Goal: Transaction & Acquisition: Obtain resource

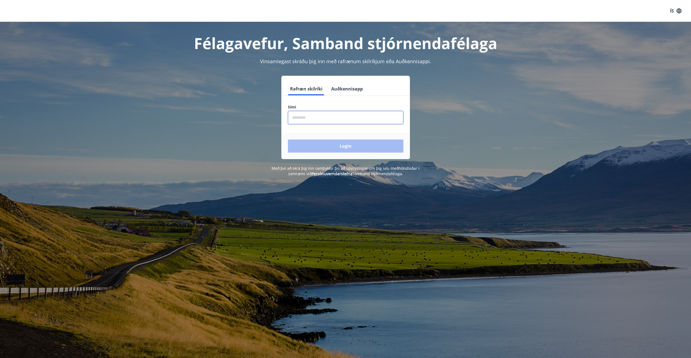
click at [330, 112] on input "phone" at bounding box center [345, 117] width 115 height 13
type input "********"
click at [339, 146] on button "Login" at bounding box center [345, 145] width 115 height 13
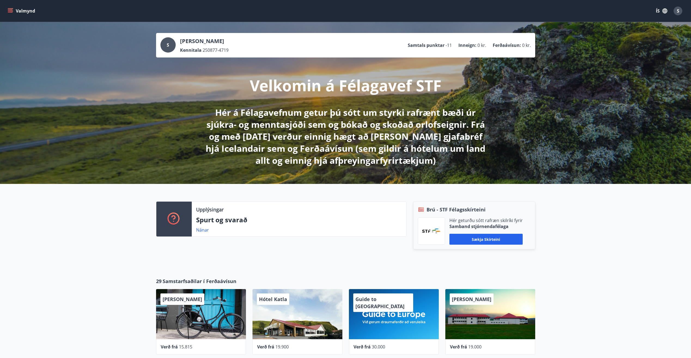
click at [12, 12] on icon "menu" at bounding box center [10, 12] width 5 height 1
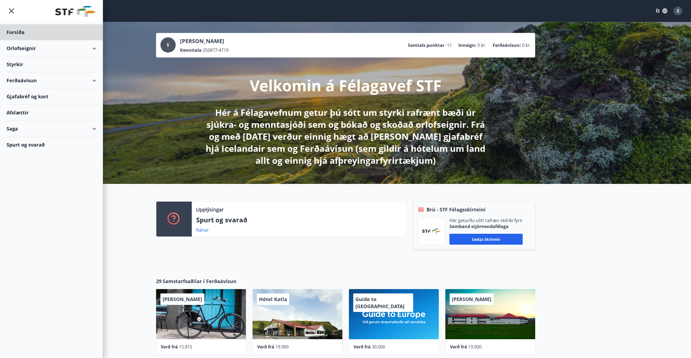
click at [39, 40] on div "Styrkir" at bounding box center [52, 32] width 90 height 16
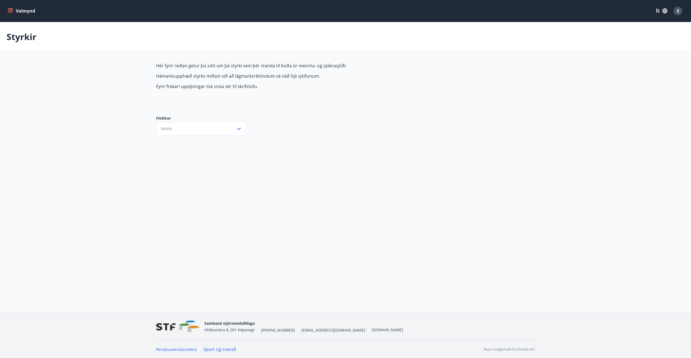
type input "***"
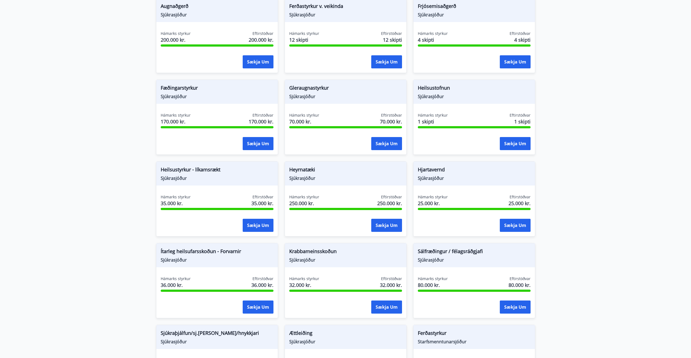
scroll to position [146, 0]
click at [249, 223] on button "Sækja um" at bounding box center [258, 224] width 31 height 13
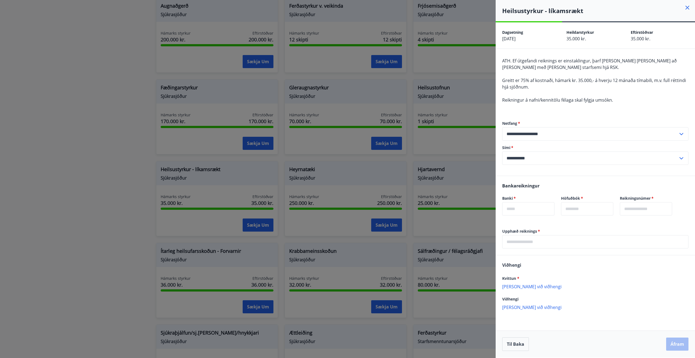
click at [590, 83] on span "Greitt er 75% af kostnaði, hámark kr. 35.000,- á hverju 12 mánaða tímabili, m.v…" at bounding box center [594, 83] width 184 height 13
click at [120, 192] on div at bounding box center [347, 179] width 695 height 358
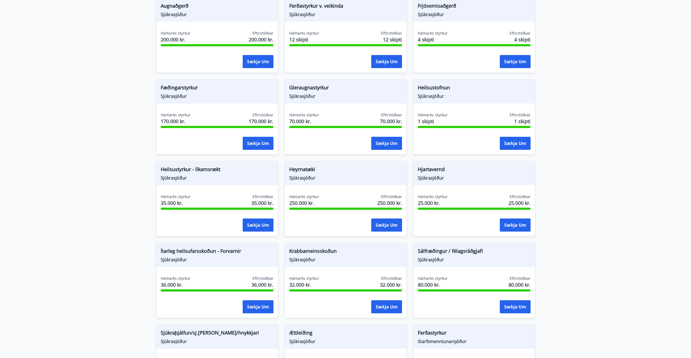
click at [297, 170] on span "Heyrnatæki" at bounding box center [345, 170] width 113 height 9
drag, startPoint x: 297, startPoint y: 170, endPoint x: 326, endPoint y: 187, distance: 33.4
click at [326, 187] on div "Heyrnatæki Sjúkrasjóður Hámarks styrkur 250.000 kr. Eftirstöðvar 250.000 kr. Sæ…" at bounding box center [346, 198] width 122 height 75
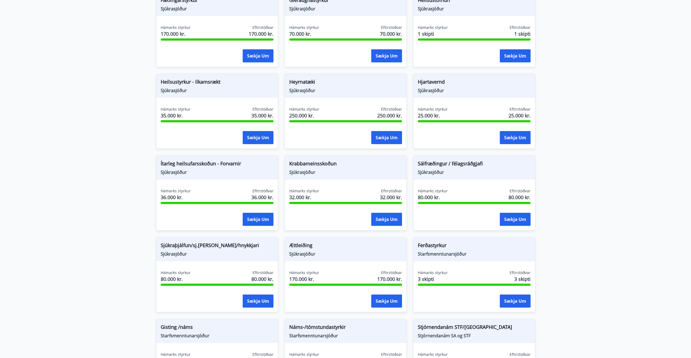
scroll to position [233, 0]
click at [214, 245] on span "Sjúkraþjálfun/sj.[PERSON_NAME]/hnykkjari" at bounding box center [217, 246] width 113 height 9
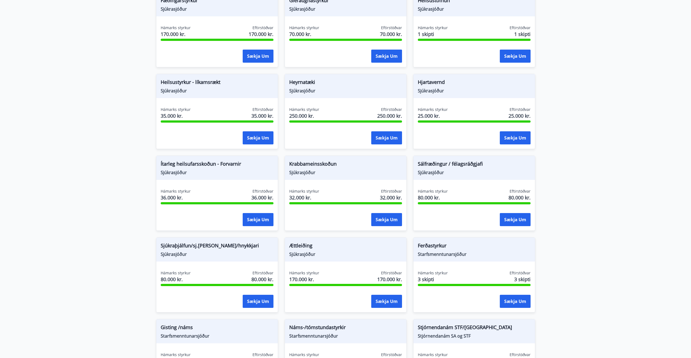
click at [214, 245] on span "Sjúkraþjálfun/sj.[PERSON_NAME]/hnykkjari" at bounding box center [217, 246] width 113 height 9
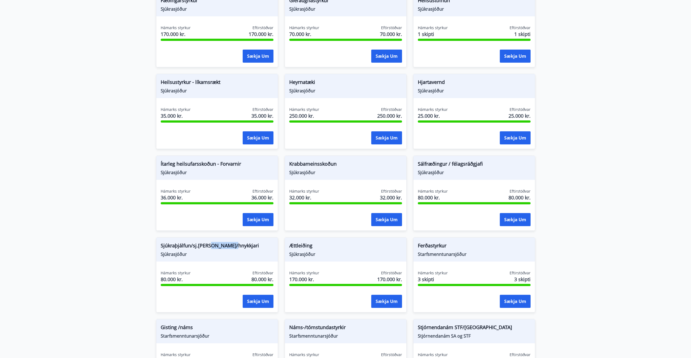
click at [214, 245] on span "Sjúkraþjálfun/sj.[PERSON_NAME]/hnykkjari" at bounding box center [217, 246] width 113 height 9
click at [187, 243] on span "Sjúkraþjálfun/sj.[PERSON_NAME]/hnykkjari" at bounding box center [217, 246] width 113 height 9
click at [562, 230] on main "Styrkir Hér fyrir neðan getur þú sótt um þá styrki sem þér standa til boða úr m…" at bounding box center [345, 95] width 691 height 612
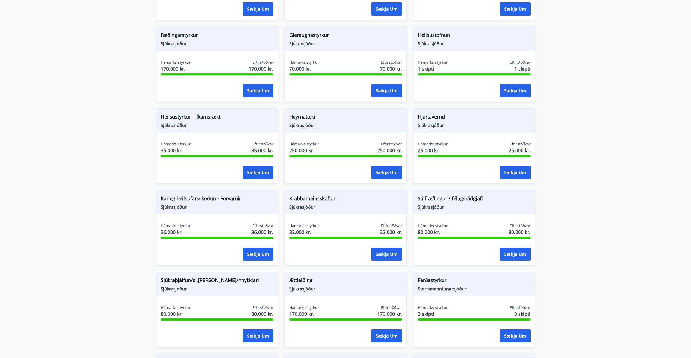
scroll to position [199, 0]
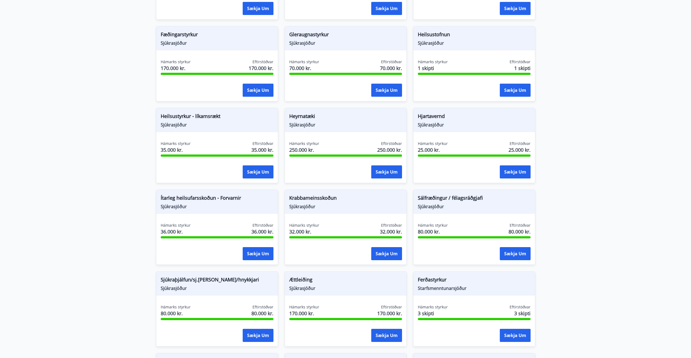
click at [173, 287] on span "Sjúkrasjóður" at bounding box center [217, 288] width 113 height 6
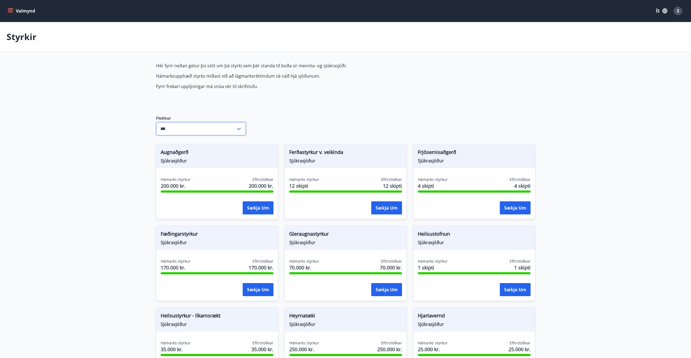
click at [183, 124] on input "***" at bounding box center [196, 128] width 80 height 13
click at [11, 12] on icon "menu" at bounding box center [10, 12] width 5 height 1
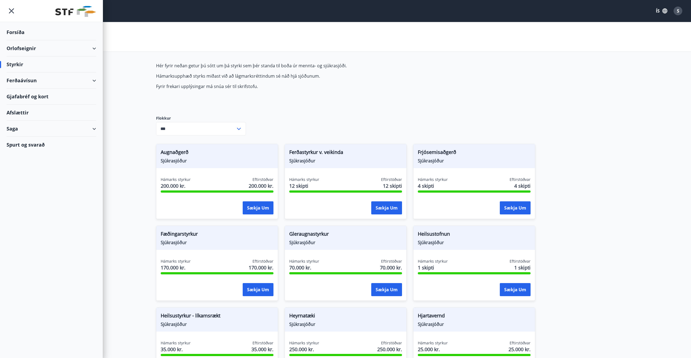
click at [30, 143] on div "Spurt og svarað" at bounding box center [52, 145] width 90 height 16
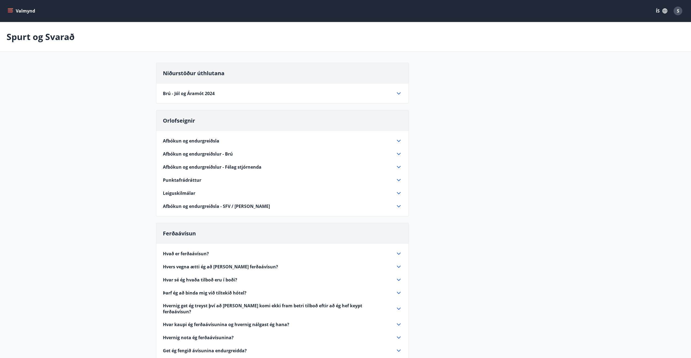
click at [16, 11] on button "Valmynd" at bounding box center [22, 11] width 31 height 10
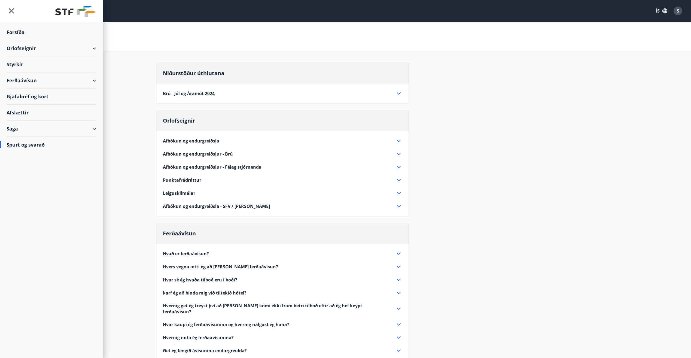
click at [35, 98] on div "Gjafabréf og kort" at bounding box center [52, 97] width 90 height 16
click at [10, 40] on div "Styrkir" at bounding box center [52, 32] width 90 height 16
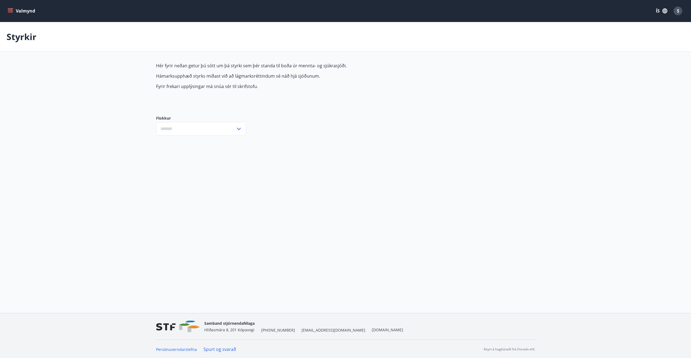
type input "***"
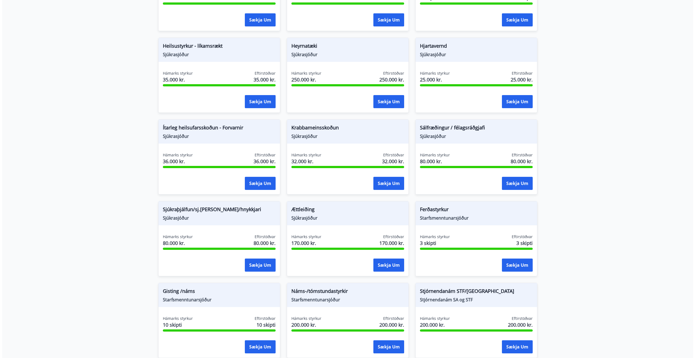
scroll to position [322, 0]
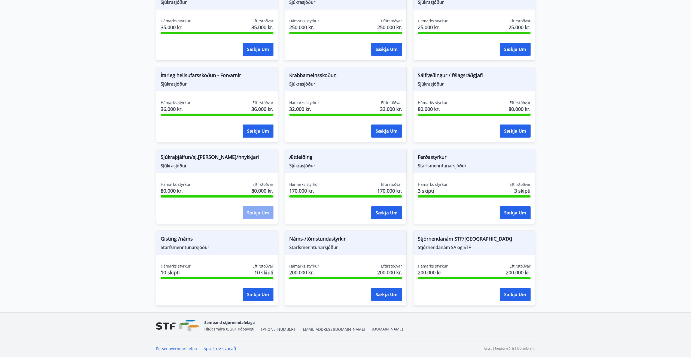
click at [256, 214] on button "Sækja um" at bounding box center [258, 212] width 31 height 13
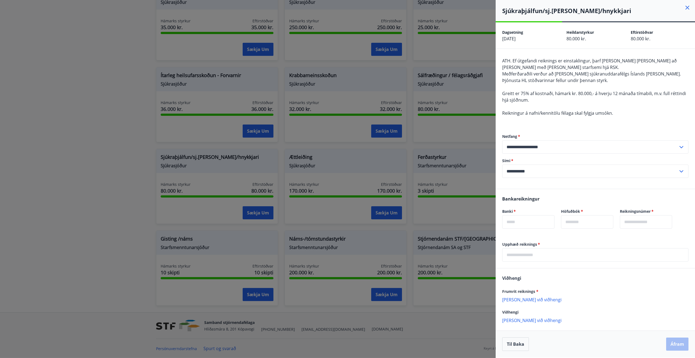
click at [535, 64] on div "ATH. Ef útgefandi reiknings er einstaklingur, þarf [PERSON_NAME] [PERSON_NAME] …" at bounding box center [595, 89] width 186 height 65
drag, startPoint x: 535, startPoint y: 64, endPoint x: 535, endPoint y: 72, distance: 7.6
click at [535, 72] on span "Meðferðaraðili verður að [PERSON_NAME] sjúkranuddarafélgs Íslands [PERSON_NAME]." at bounding box center [591, 74] width 179 height 6
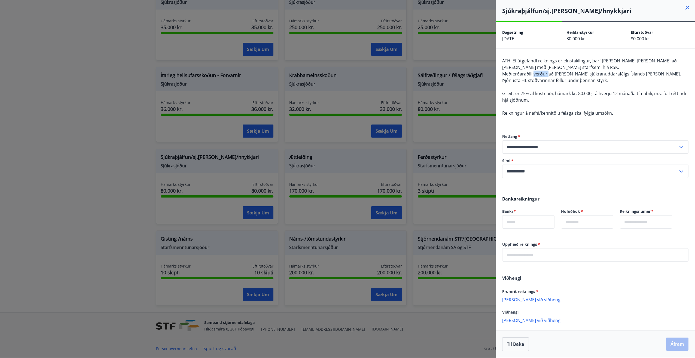
click at [535, 72] on span "Meðferðaraðili verður að [PERSON_NAME] sjúkranuddarafélgs Íslands [PERSON_NAME]." at bounding box center [591, 74] width 179 height 6
click at [544, 78] on span "Þjónusta HL stöðvarinnar fellur undir þennan styrk." at bounding box center [555, 80] width 106 height 6
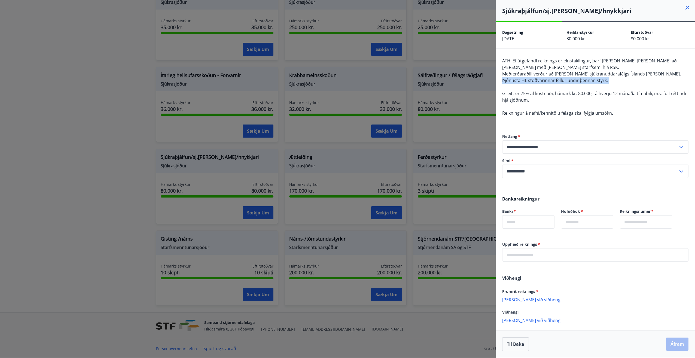
click at [544, 78] on span "Þjónusta HL stöðvarinnar fellur undir þennan styrk." at bounding box center [555, 80] width 106 height 6
click at [550, 98] on div "ATH. Ef útgefandi reiknings er einstaklingur, þarf [PERSON_NAME] [PERSON_NAME] …" at bounding box center [595, 89] width 186 height 65
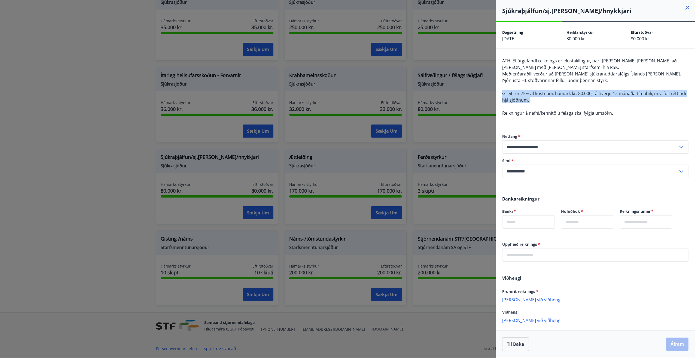
click at [550, 98] on div "ATH. Ef útgefandi reiknings er einstaklingur, þarf [PERSON_NAME] [PERSON_NAME] …" at bounding box center [595, 89] width 186 height 65
drag, startPoint x: 550, startPoint y: 98, endPoint x: 551, endPoint y: 105, distance: 7.3
click at [551, 105] on div "ATH. Ef útgefandi reiknings er einstaklingur, þarf [PERSON_NAME] [PERSON_NAME] …" at bounding box center [595, 89] width 186 height 65
click at [553, 75] on span "Meðferðaraðili verður að [PERSON_NAME] sjúkranuddarafélgs Íslands [PERSON_NAME]." at bounding box center [591, 74] width 179 height 6
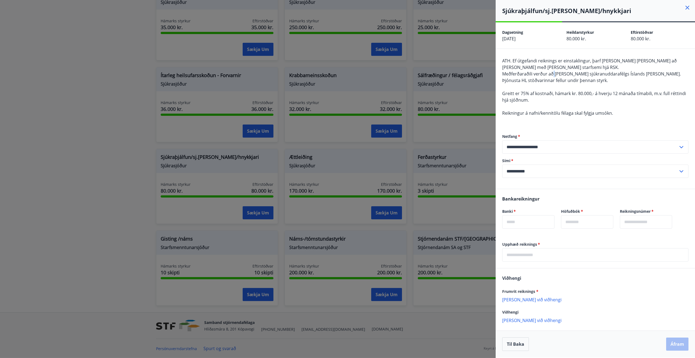
click at [553, 75] on span "Meðferðaraðili verður að [PERSON_NAME] sjúkranuddarafélgs Íslands [PERSON_NAME]." at bounding box center [591, 74] width 179 height 6
copy span "Meðferðaraðili verður að [PERSON_NAME] sjúkranuddarafélgs Íslands [PERSON_NAME]."
